Goal: Find contact information: Find contact information

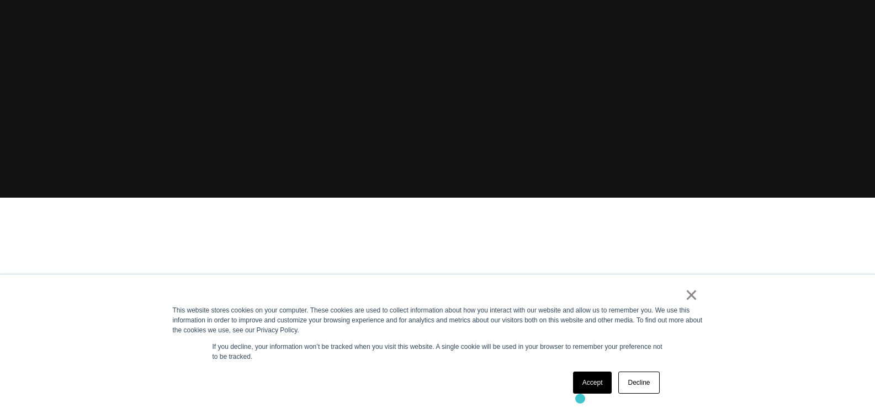
scroll to position [221, 0]
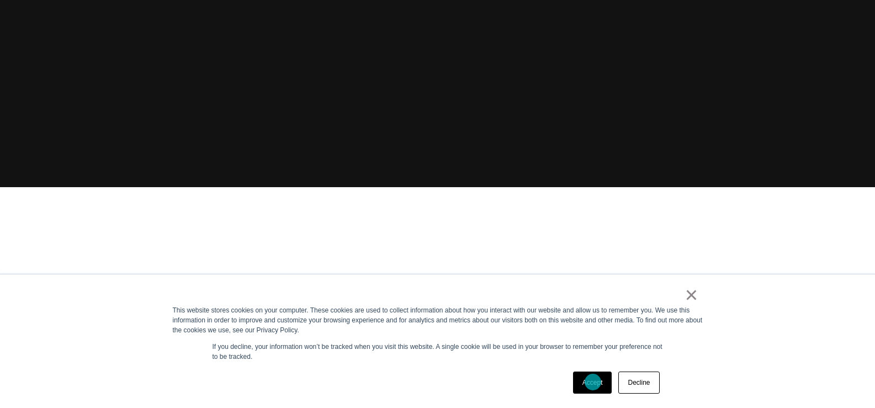
click at [593, 382] on link "Accept" at bounding box center [592, 383] width 39 height 22
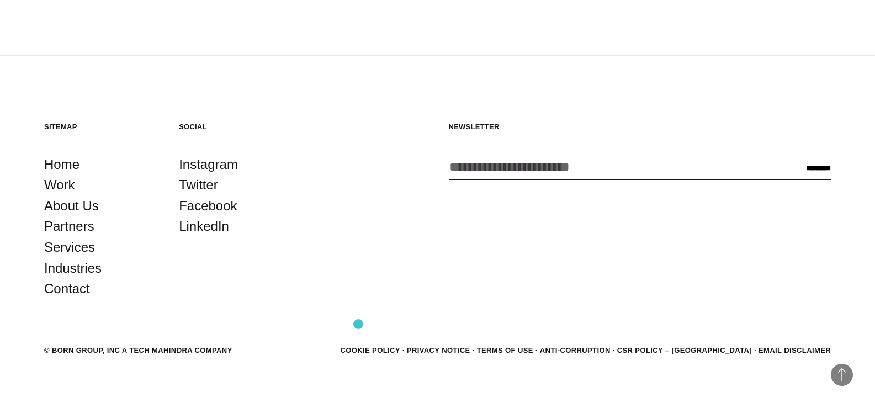
scroll to position [3018, 0]
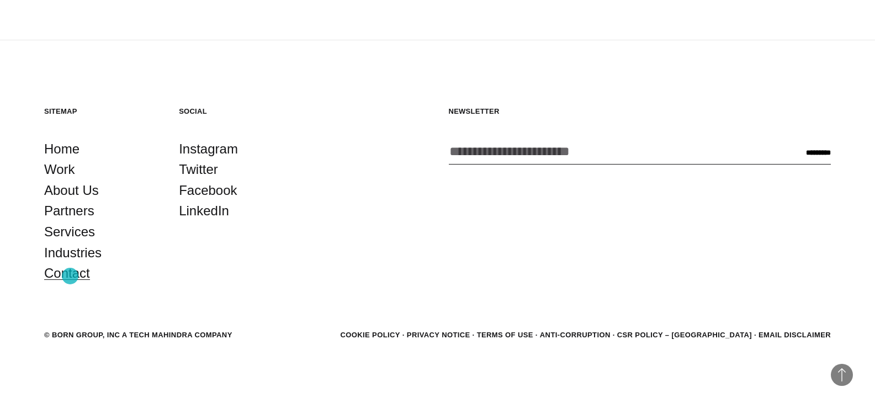
click at [70, 276] on link "Contact" at bounding box center [67, 273] width 46 height 21
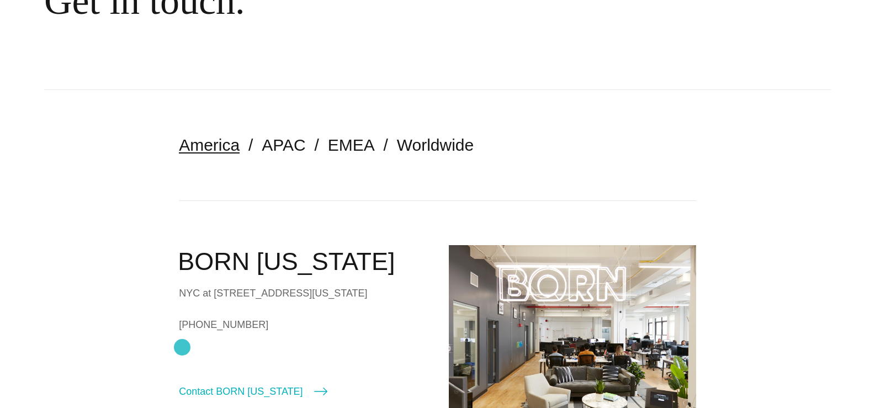
scroll to position [166, 0]
click at [347, 142] on link "EMEA" at bounding box center [351, 144] width 47 height 18
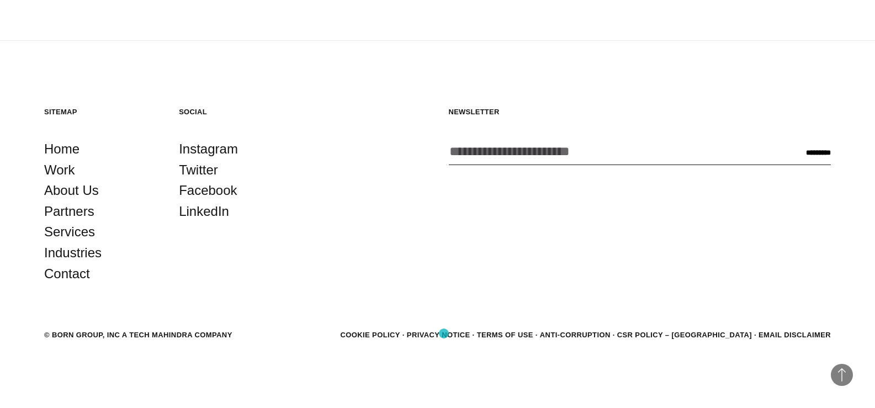
scroll to position [858, 0]
click at [470, 336] on link "Privacy Notice" at bounding box center [439, 334] width 64 height 8
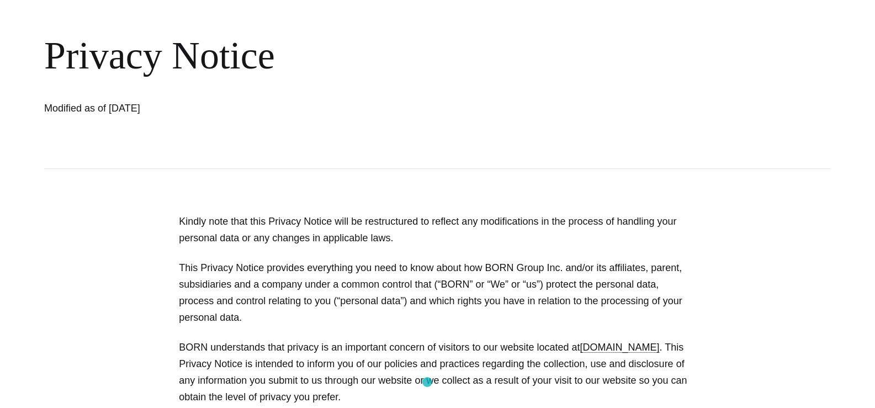
scroll to position [621, 0]
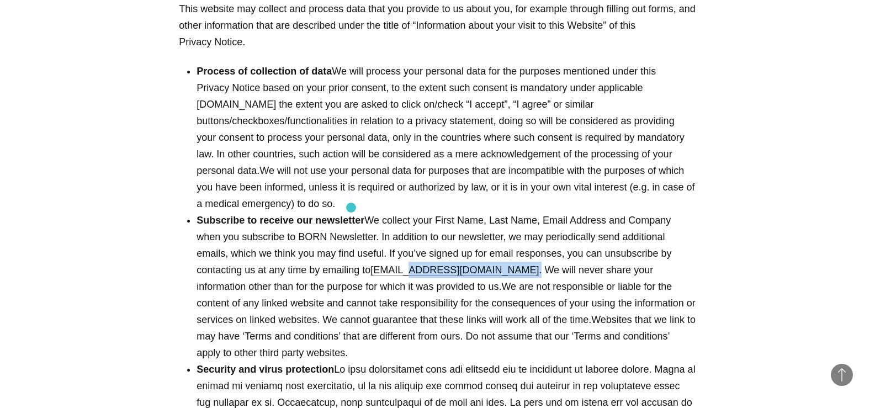
copy li "@borngroup.com ."
drag, startPoint x: 279, startPoint y: 205, endPoint x: 351, endPoint y: 208, distance: 72.4
click at [351, 212] on li "Subscribe to receive our newsletter We collect your First Name, Last Name, Emai…" at bounding box center [447, 286] width 500 height 149
